Goal: Task Accomplishment & Management: Manage account settings

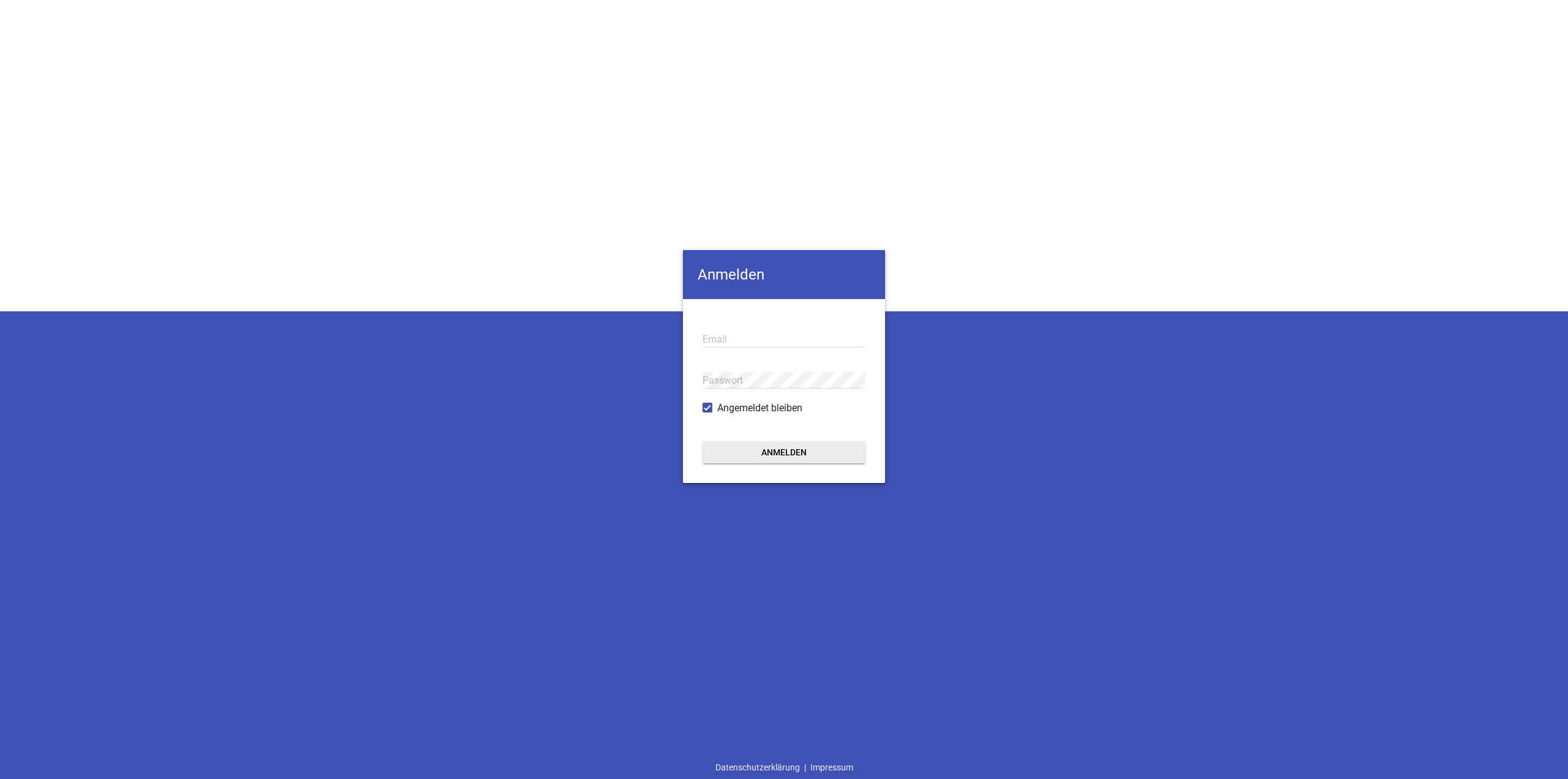
type input "[EMAIL_ADDRESS][DOMAIN_NAME]"
click at [779, 450] on button "Anmelden" at bounding box center [784, 452] width 163 height 22
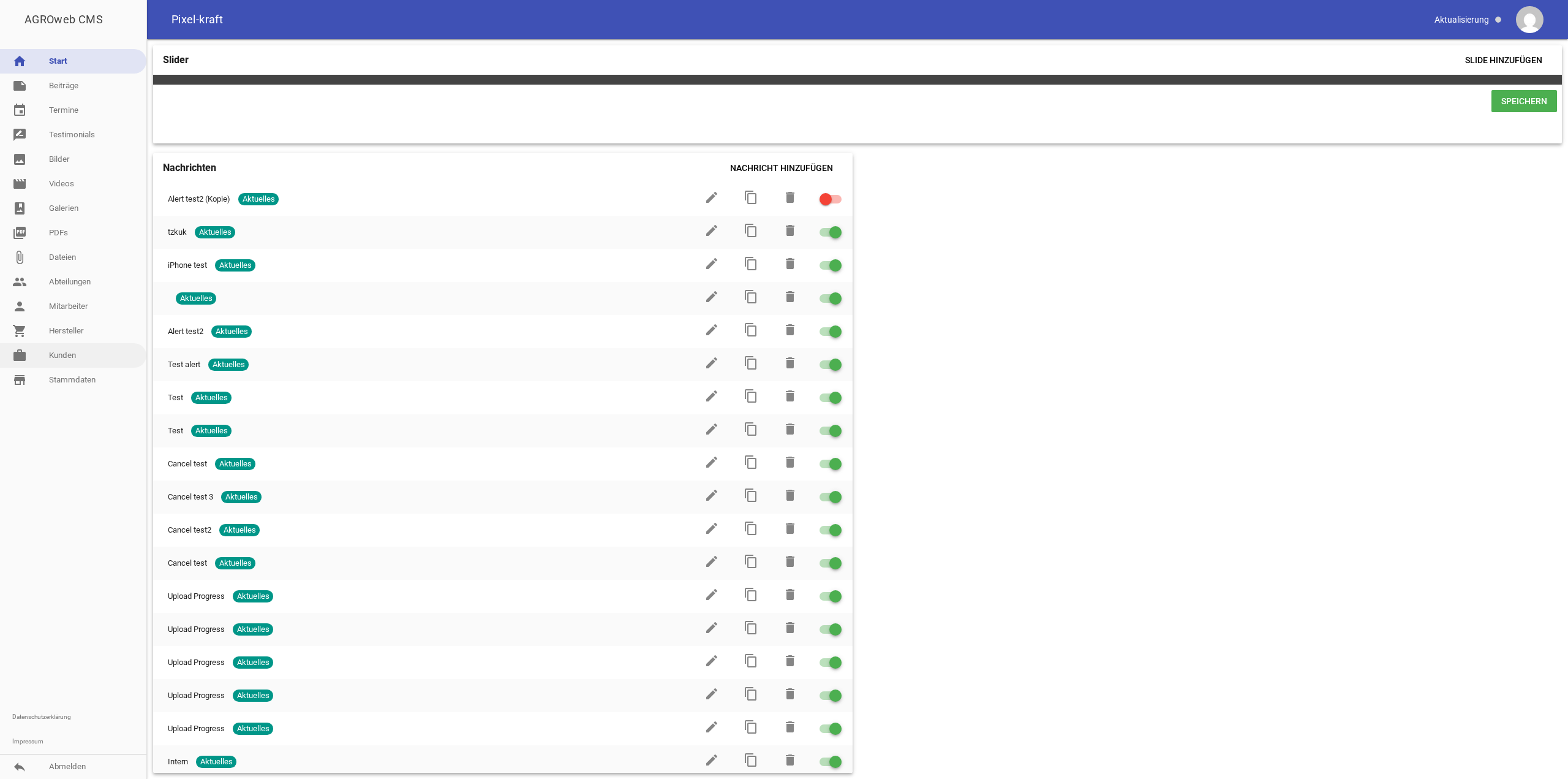
click at [86, 352] on link "work [PERSON_NAME]" at bounding box center [73, 355] width 146 height 24
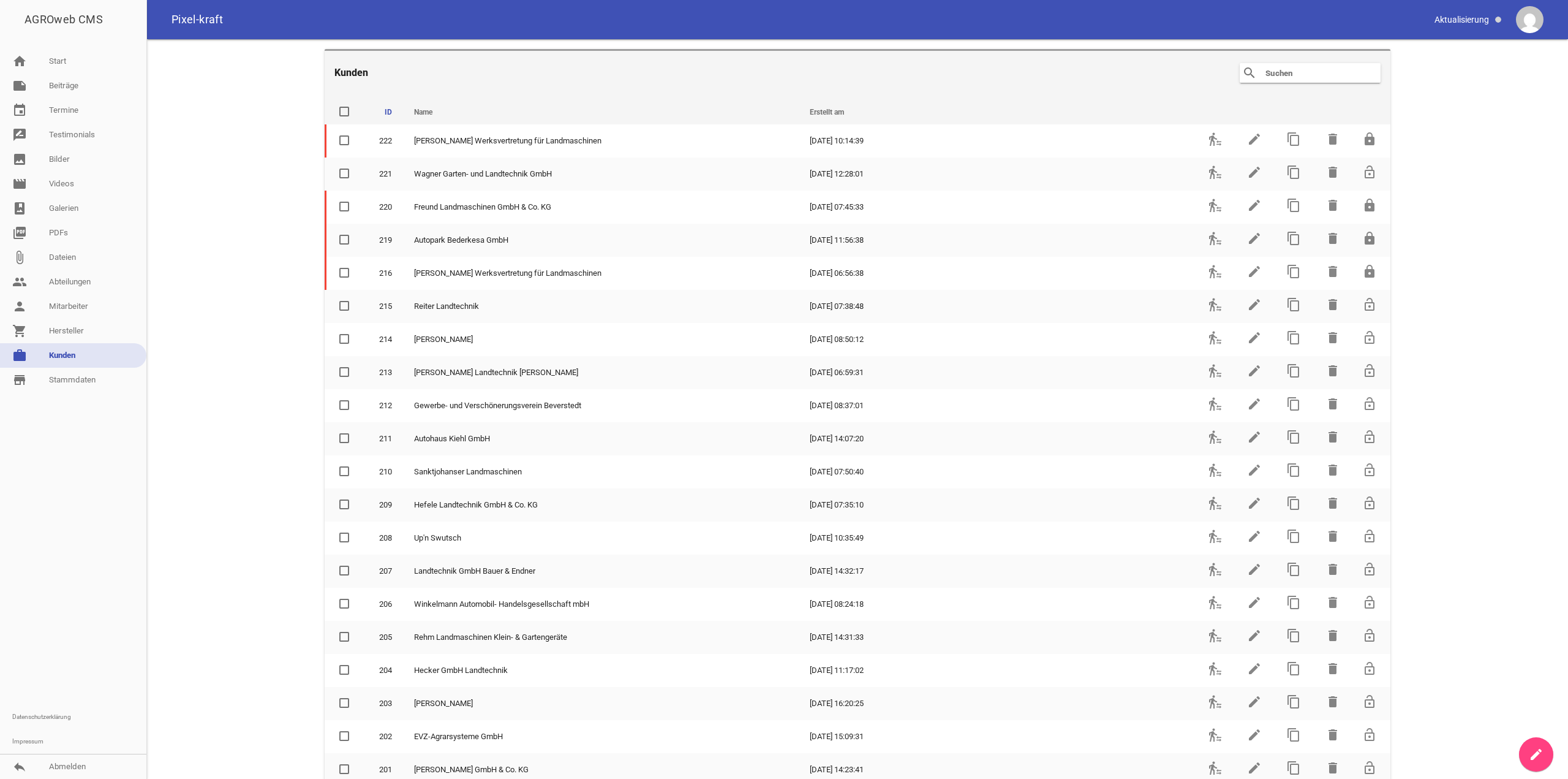
click at [1282, 79] on input "text" at bounding box center [1312, 73] width 98 height 15
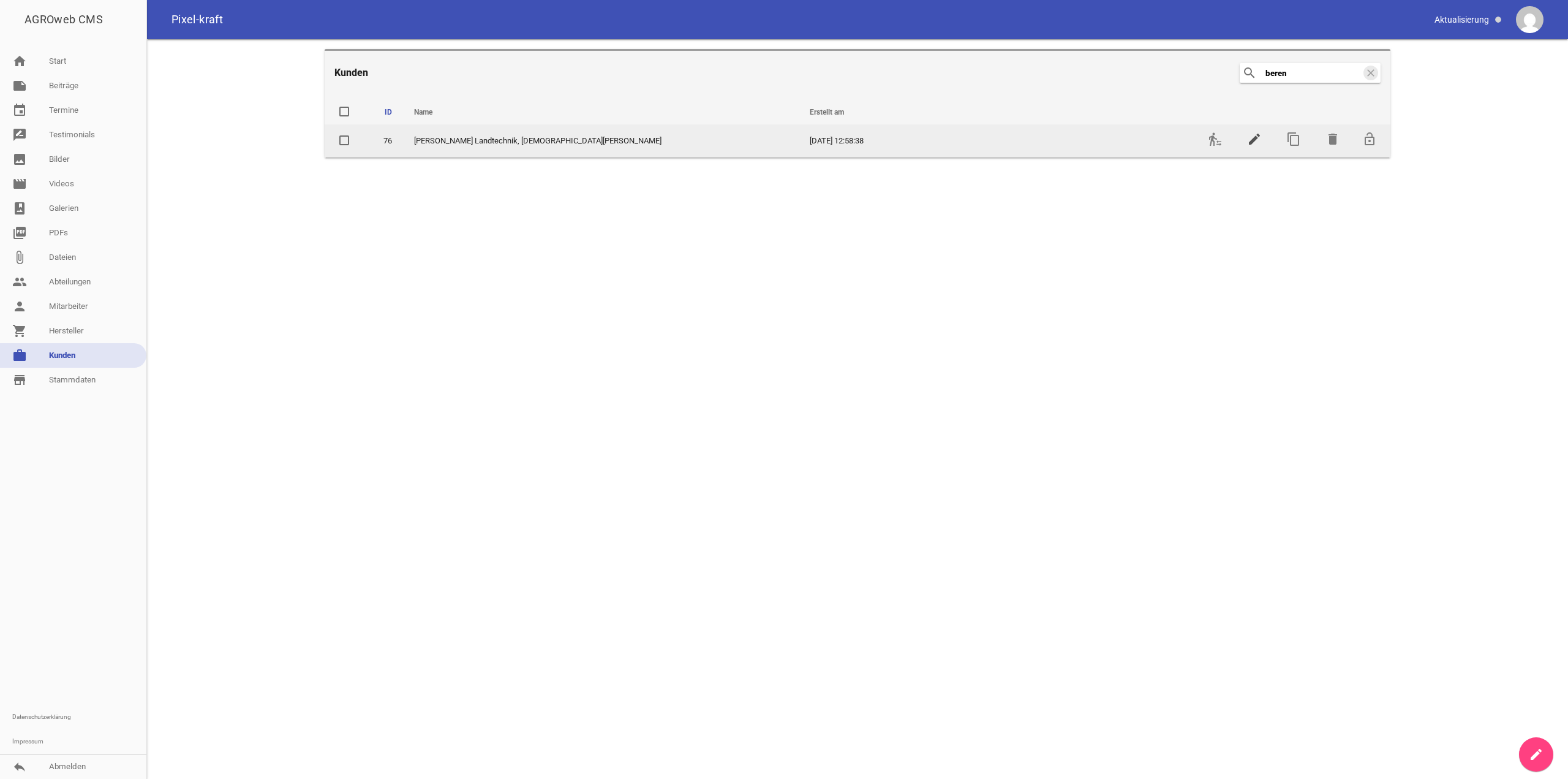
type input "beren"
click at [1254, 136] on icon "edit" at bounding box center [1254, 139] width 15 height 15
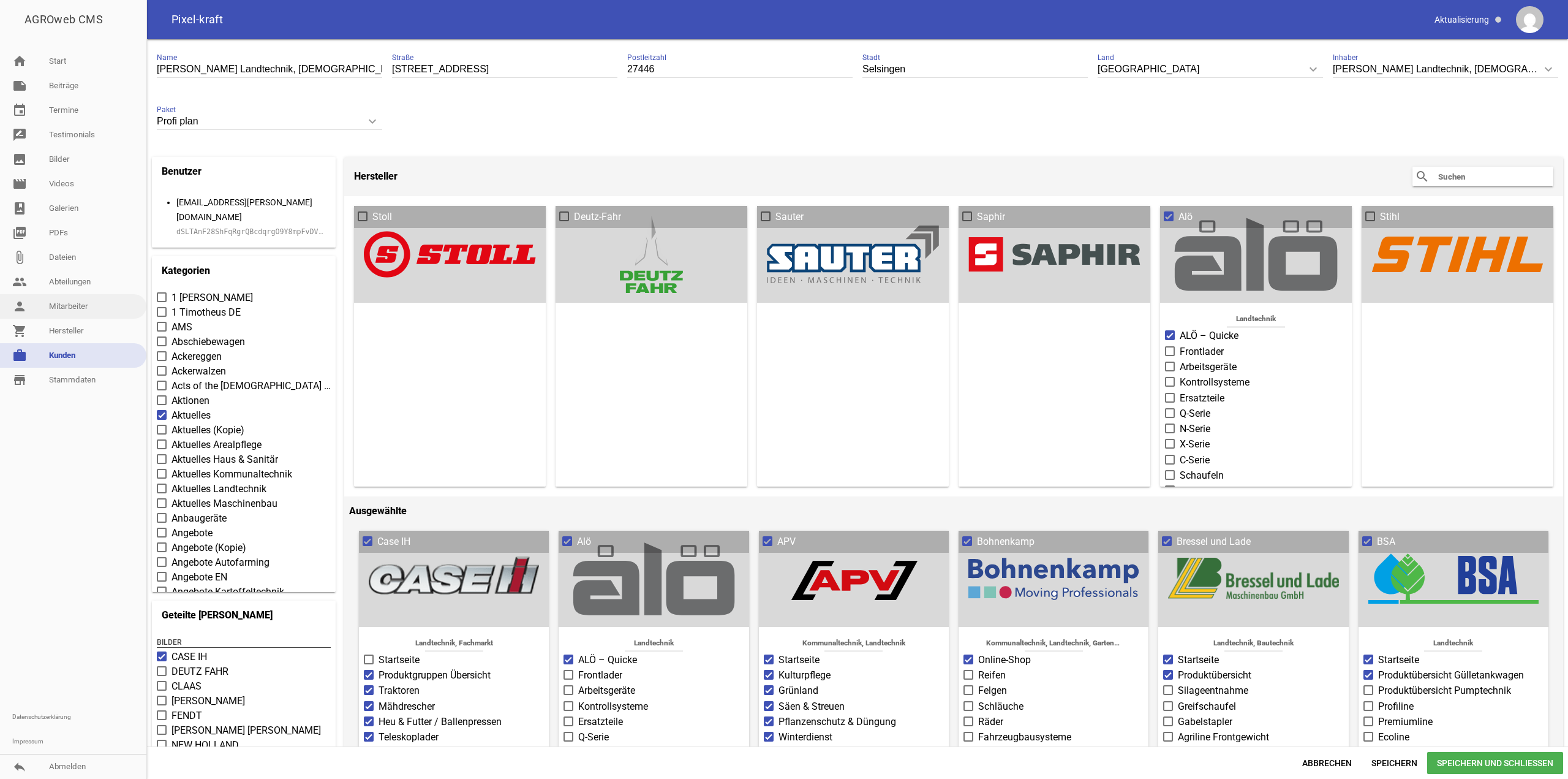
click at [88, 309] on link "person Mitarbeiter" at bounding box center [73, 306] width 146 height 24
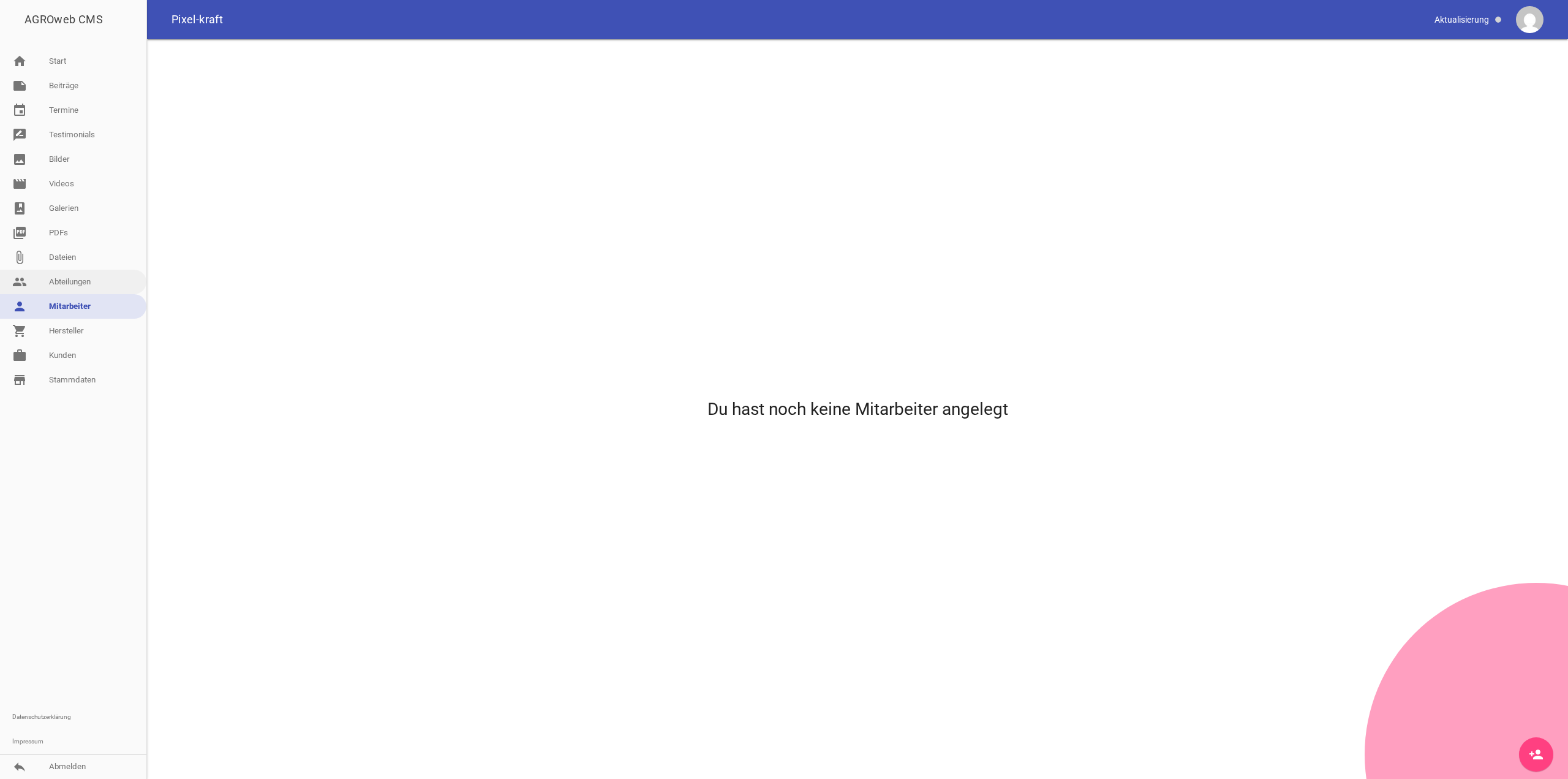
click at [81, 285] on link "people Abteilungen" at bounding box center [73, 281] width 146 height 24
click at [103, 302] on link "person Mitarbeiter" at bounding box center [73, 306] width 146 height 24
click at [79, 356] on link "work [PERSON_NAME]" at bounding box center [73, 355] width 146 height 24
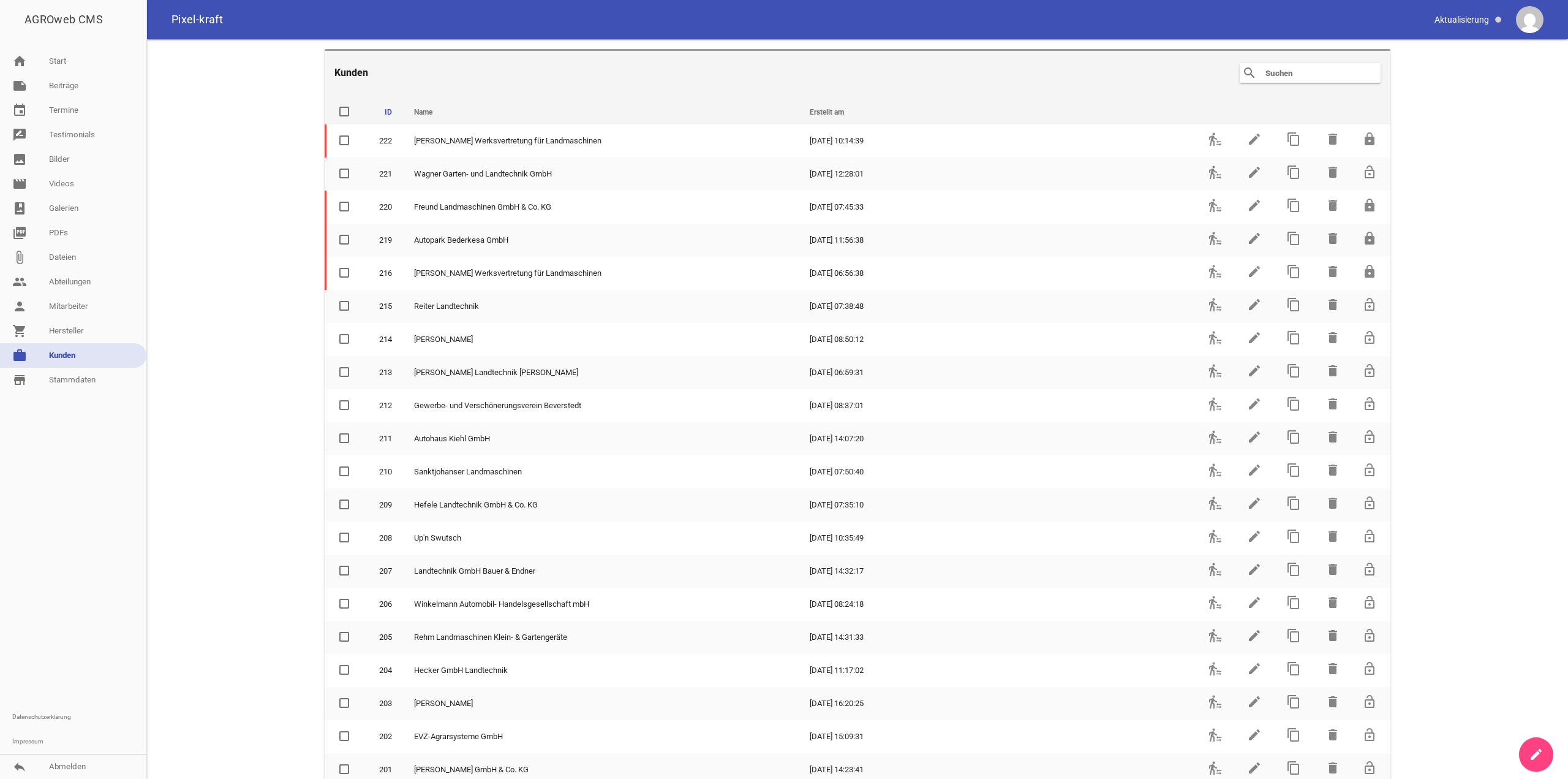
click at [1319, 72] on input "text" at bounding box center [1312, 73] width 98 height 15
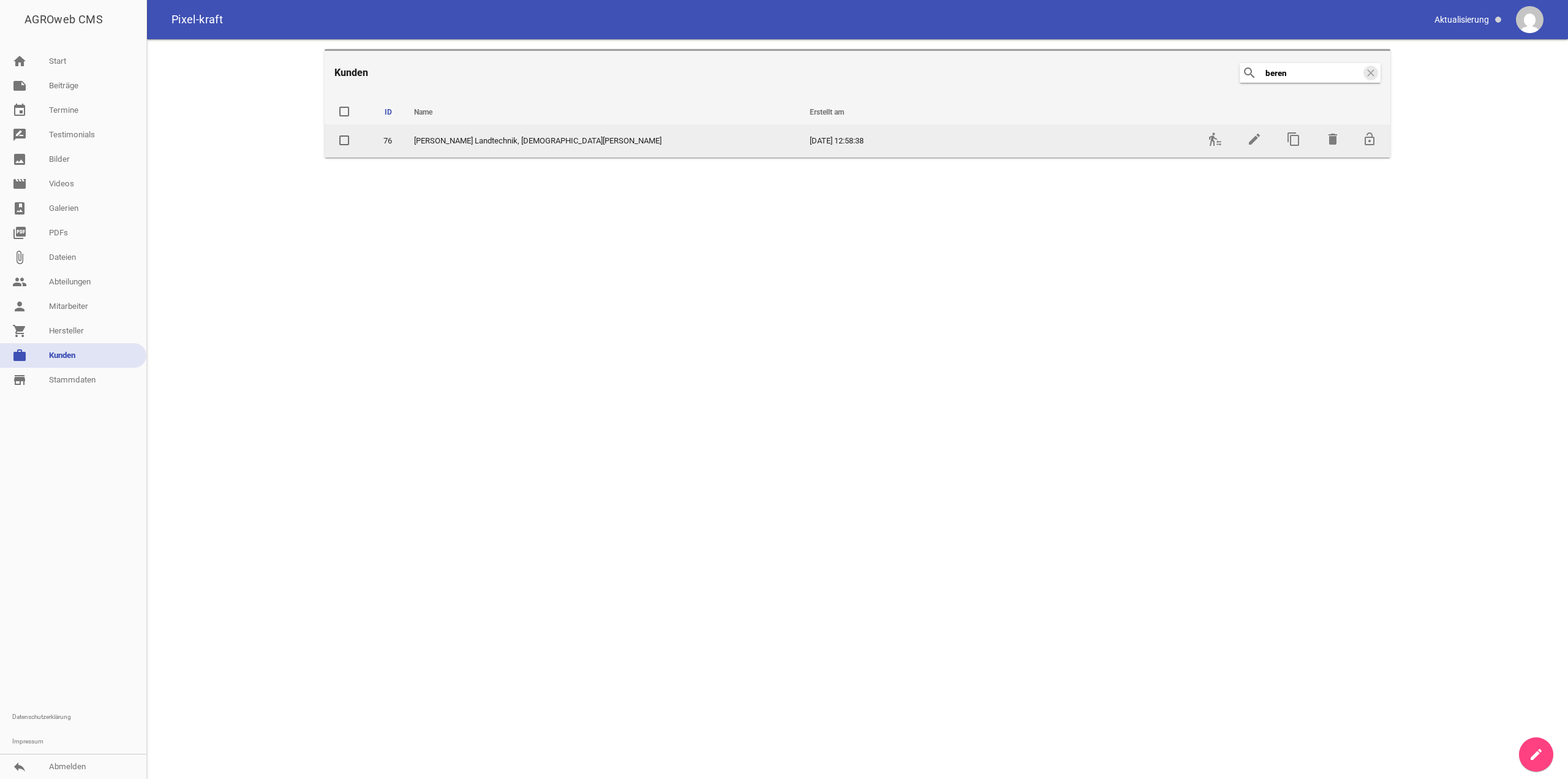
type input "beren"
click at [1224, 143] on td "transfer_within_a_station" at bounding box center [1214, 140] width 39 height 33
click at [1211, 140] on icon "transfer_within_a_station" at bounding box center [1214, 139] width 15 height 15
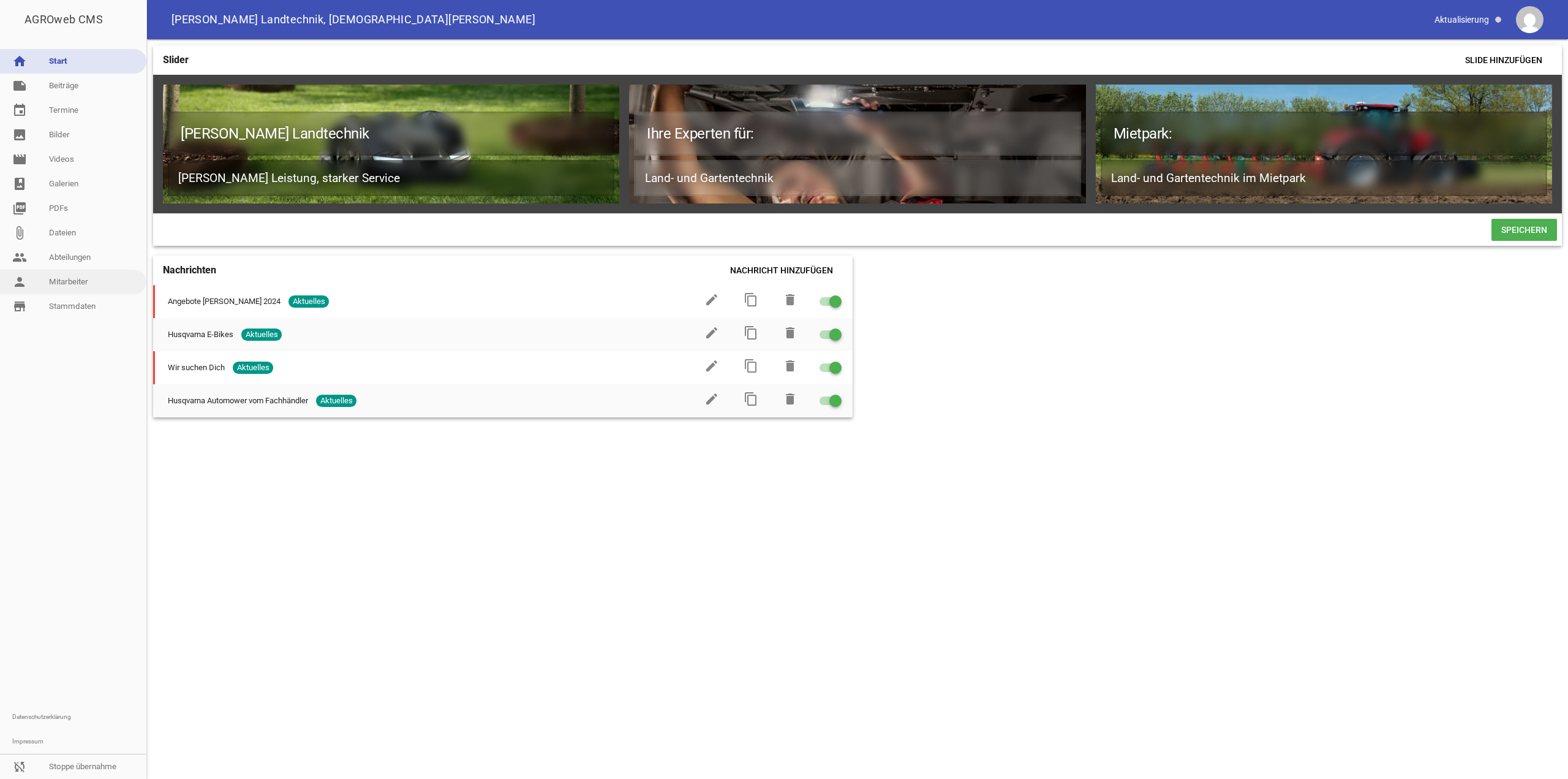
click at [117, 286] on link "person Mitarbeiter" at bounding box center [73, 281] width 146 height 24
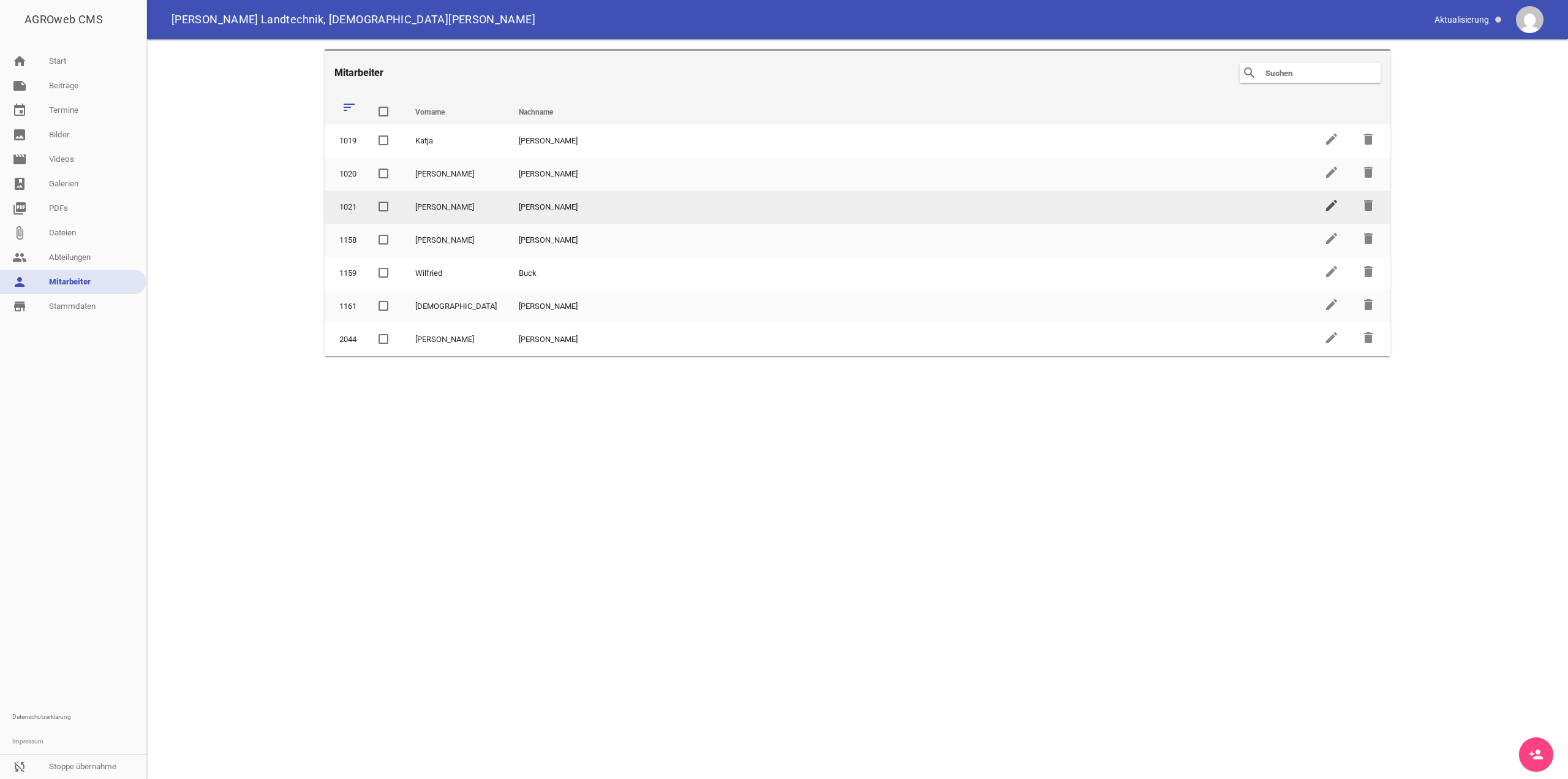
click at [1334, 207] on icon "edit" at bounding box center [1331, 204] width 15 height 15
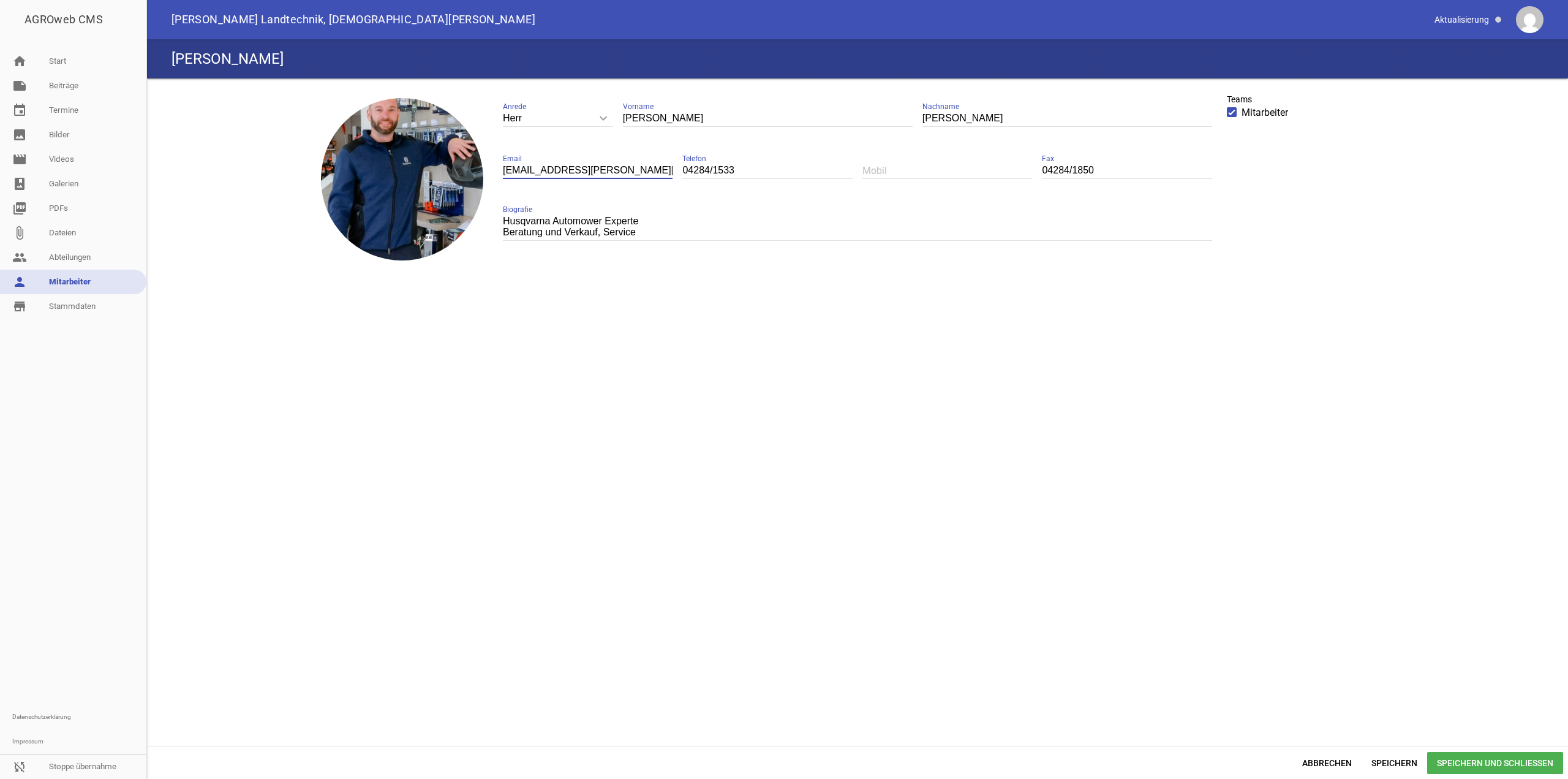
drag, startPoint x: 529, startPoint y: 164, endPoint x: 647, endPoint y: 165, distance: 118.0
click at [649, 165] on input "[EMAIL_ADDRESS][PERSON_NAME][DOMAIN_NAME]" at bounding box center [587, 171] width 169 height 16
click at [605, 168] on input "[EMAIL_ADDRESS][PERSON_NAME][DOMAIN_NAME]" at bounding box center [587, 171] width 169 height 16
paste input "[PERSON_NAME]"
type input "[PERSON_NAME][EMAIL_ADDRESS][PERSON_NAME][DOMAIN_NAME]"
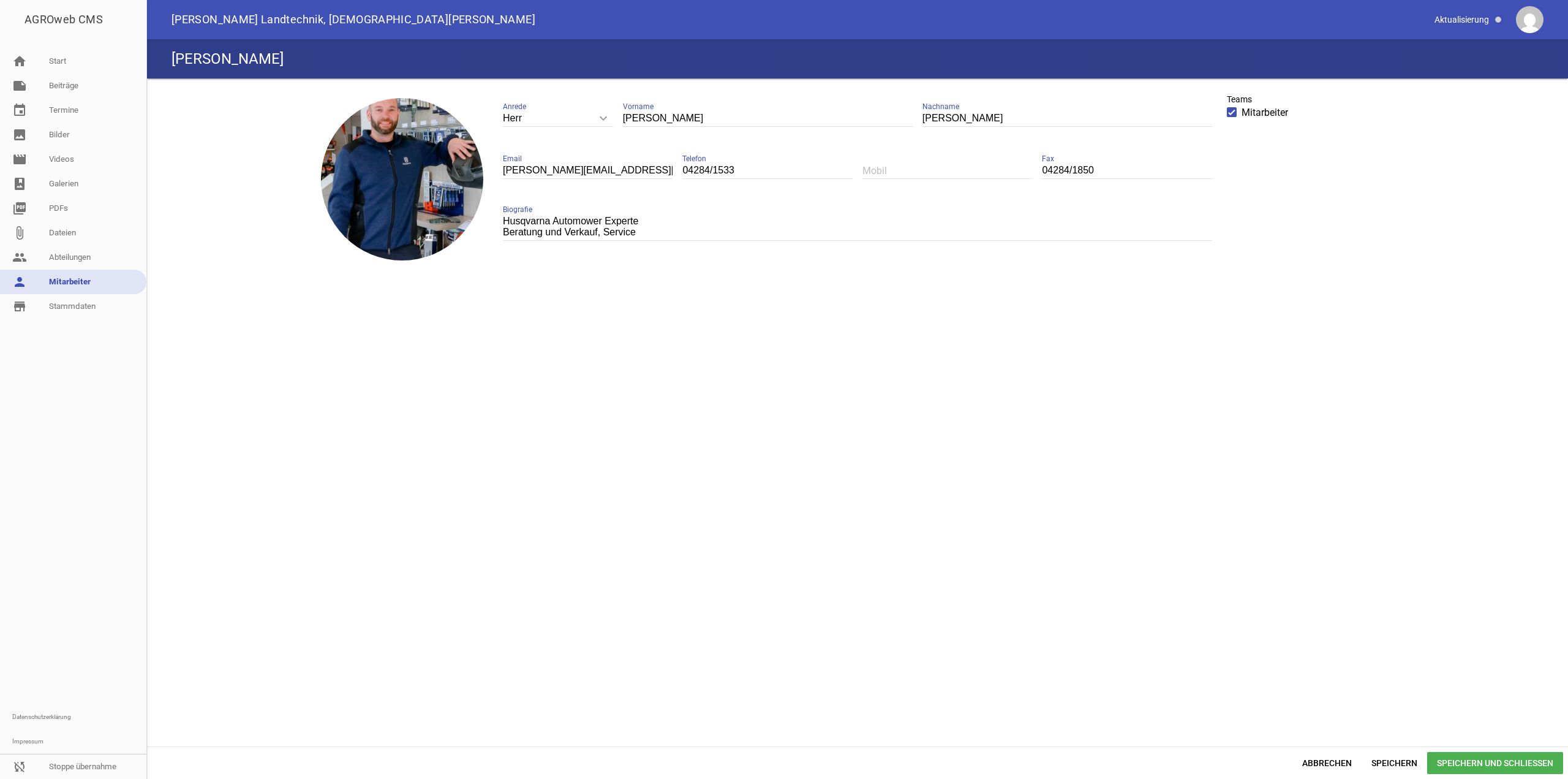
click at [1457, 763] on span "Speichern und Schließen" at bounding box center [1495, 763] width 136 height 22
